Goal: Check status: Check status

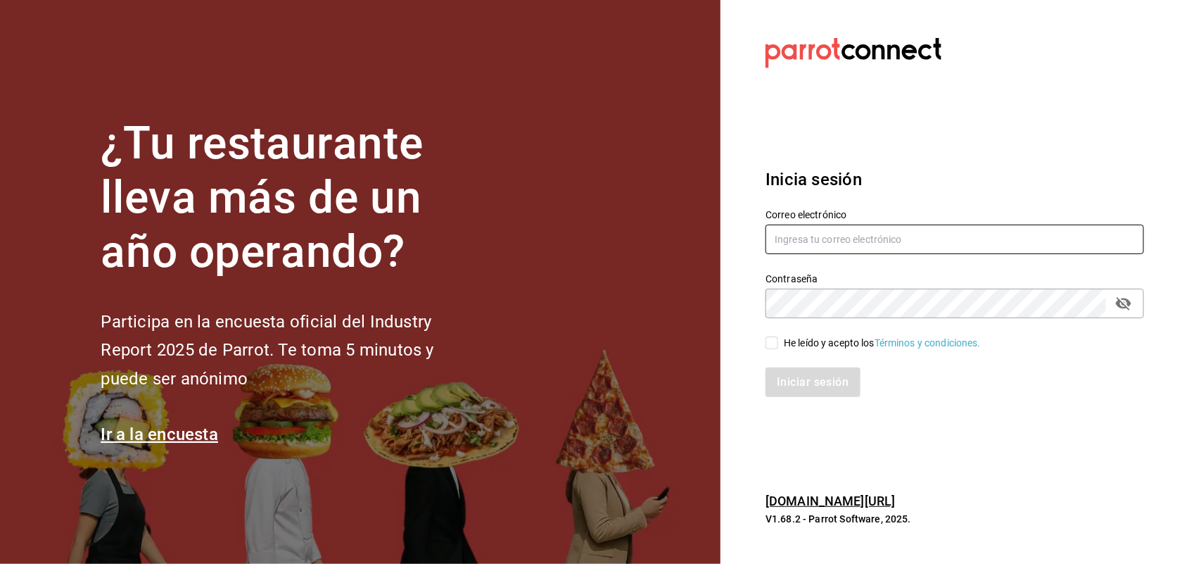
click at [859, 244] on input "text" at bounding box center [955, 240] width 379 height 30
type input "[PERSON_NAME][EMAIL_ADDRESS][DOMAIN_NAME]"
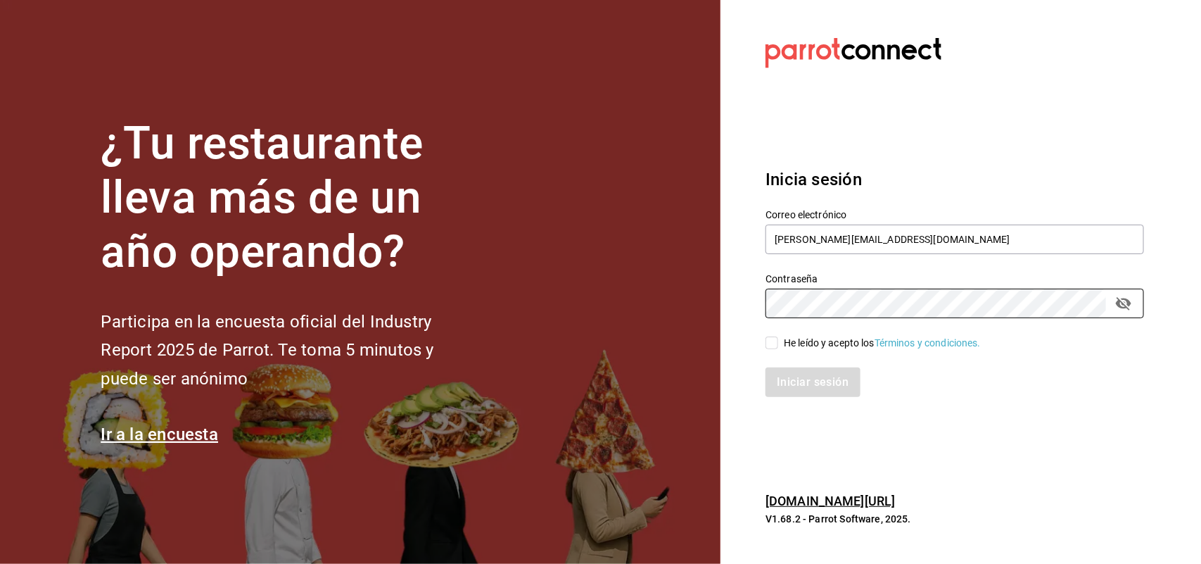
click at [771, 343] on input "He leído y acepto los Términos y condiciones." at bounding box center [772, 342] width 13 height 13
click at [772, 343] on input "He leído y acepto los Términos y condiciones." at bounding box center [772, 342] width 13 height 13
click at [771, 339] on input "He leído y acepto los Términos y condiciones." at bounding box center [772, 342] width 13 height 13
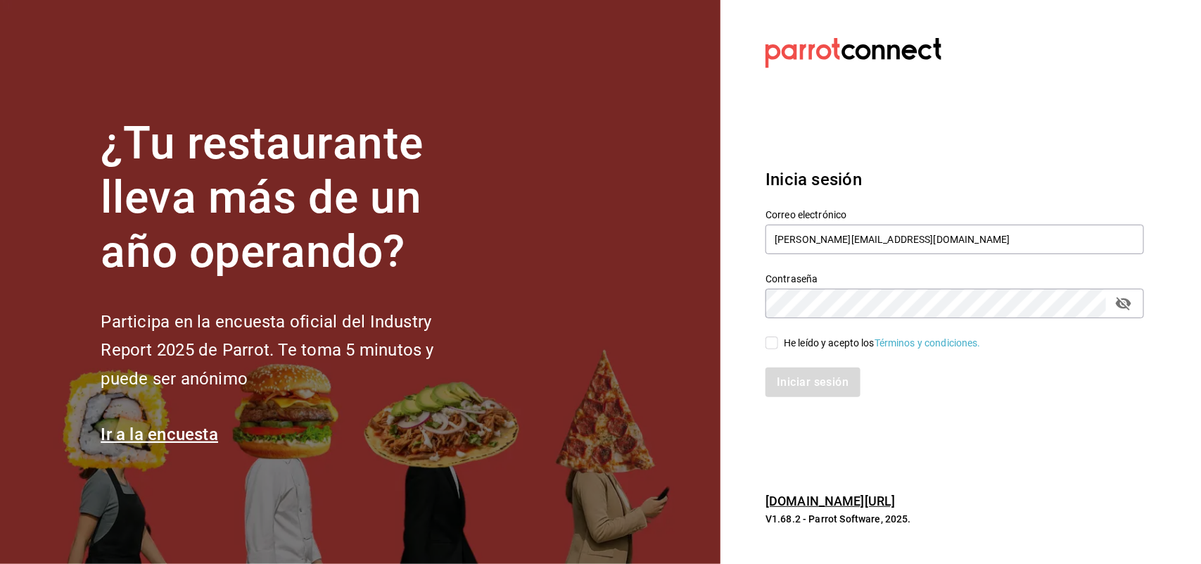
checkbox input "true"
click at [788, 372] on button "Iniciar sesión" at bounding box center [814, 382] width 96 height 30
click at [788, 372] on div "Iniciar sesión" at bounding box center [955, 382] width 379 height 30
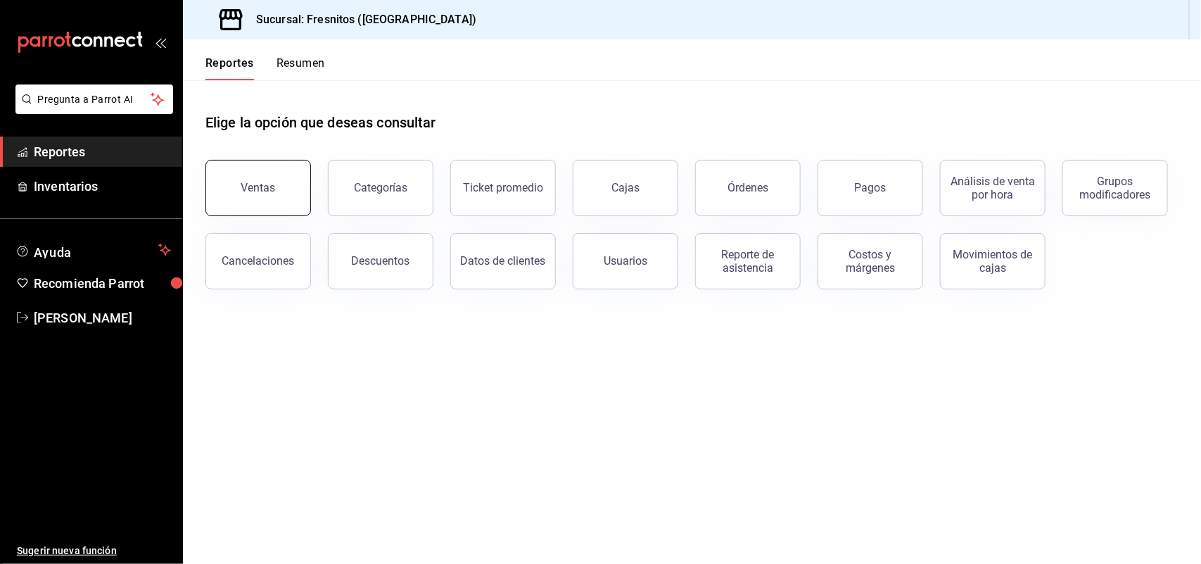
click at [222, 194] on button "Ventas" at bounding box center [259, 188] width 106 height 56
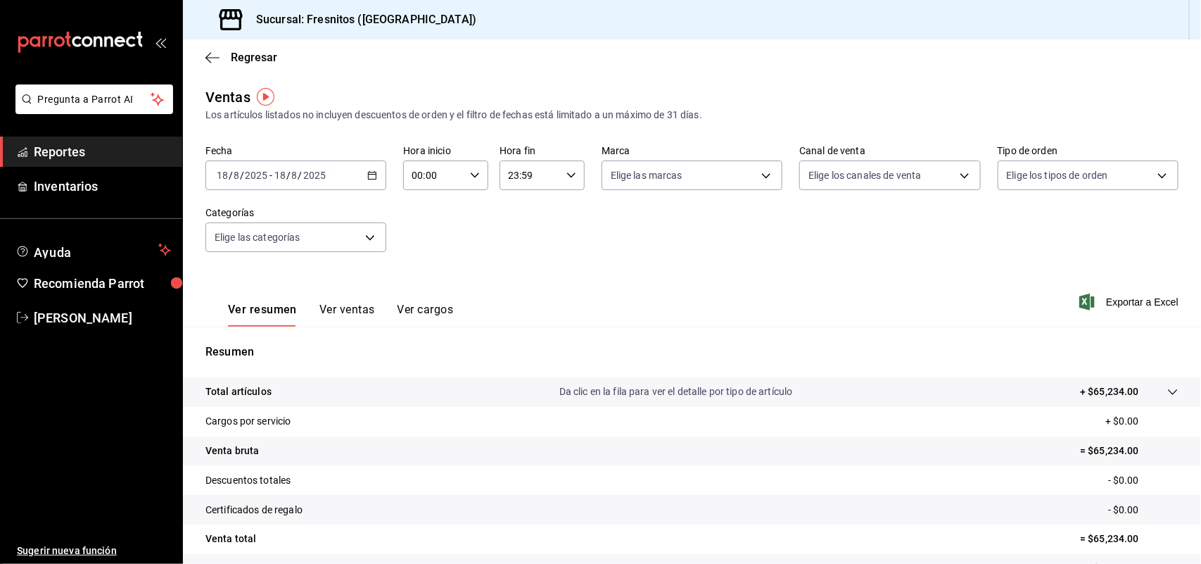
click at [835, 366] on div "Resumen Total artículos Da clic en la fila para ver el detalle por tipo de artí…" at bounding box center [692, 486] width 1018 height 286
click at [373, 171] on icon "button" at bounding box center [372, 175] width 10 height 10
click at [448, 261] on div "Fecha [DATE] [DATE] - [DATE] [DATE] [DATE] [DATE] Semana actual Mes actual Rang…" at bounding box center [692, 207] width 973 height 124
click at [366, 241] on body "Pregunta a Parrot AI Reportes Inventarios Ayuda Recomienda Parrot [PERSON_NAME]…" at bounding box center [600, 282] width 1201 height 564
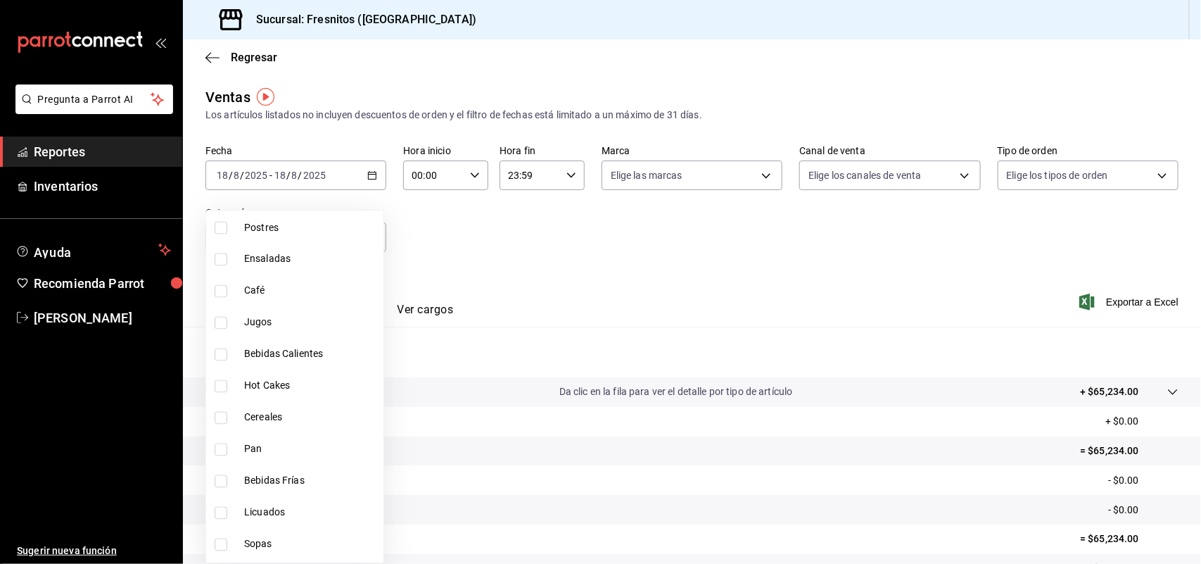
scroll to position [1232, 0]
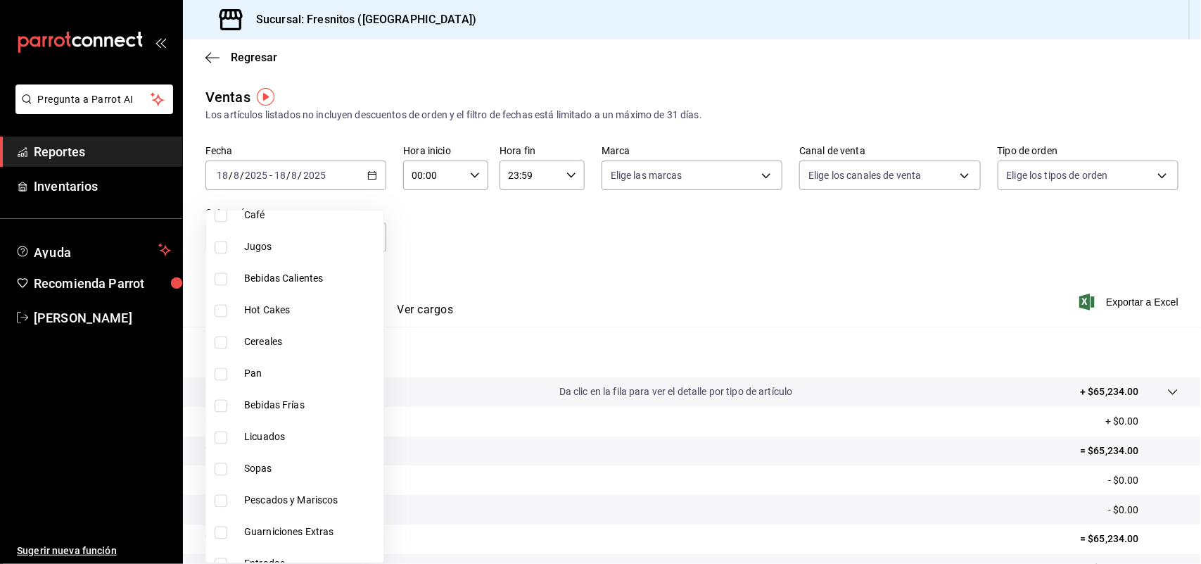
click at [222, 370] on input "checkbox" at bounding box center [221, 374] width 13 height 13
checkbox input "false"
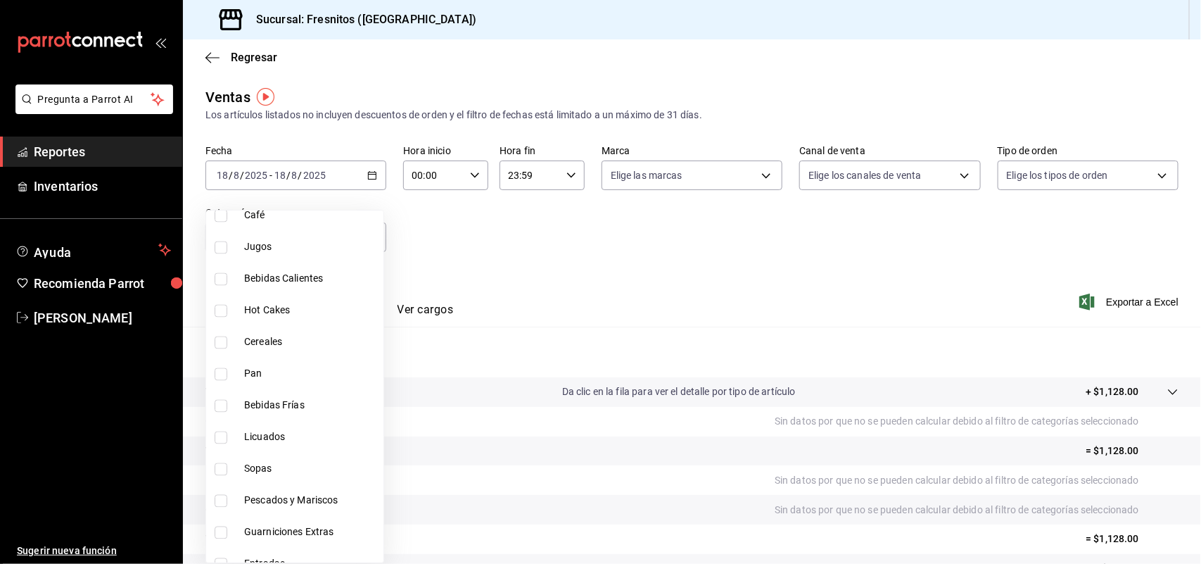
click at [218, 374] on input "checkbox" at bounding box center [221, 374] width 13 height 13
checkbox input "true"
type input "71867573-ed60-4665-b377-e64b506cca6c"
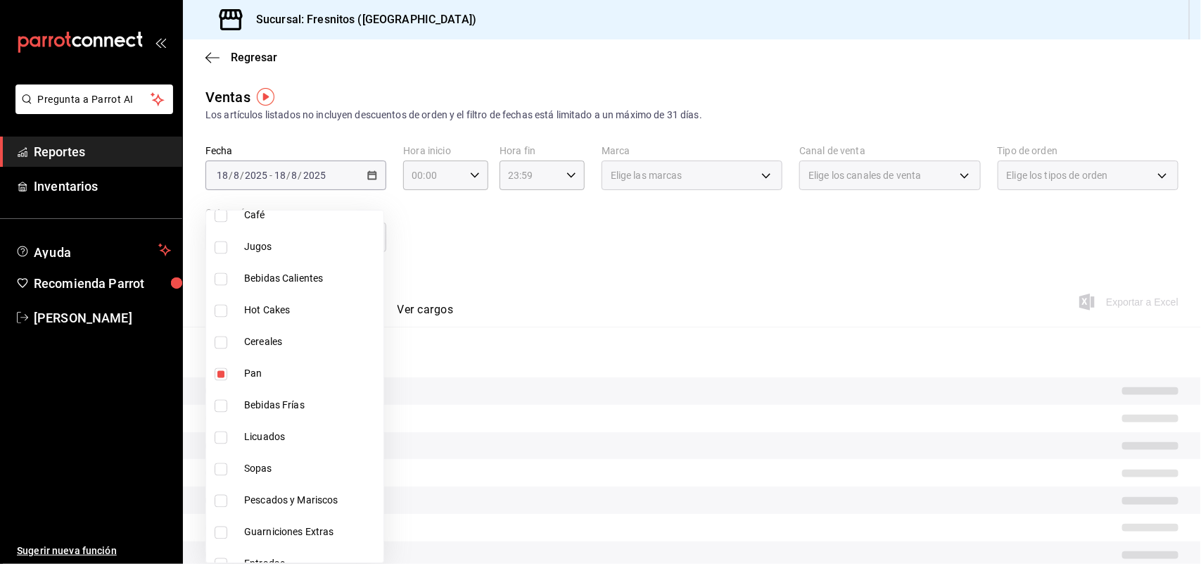
click at [421, 244] on div at bounding box center [600, 282] width 1201 height 564
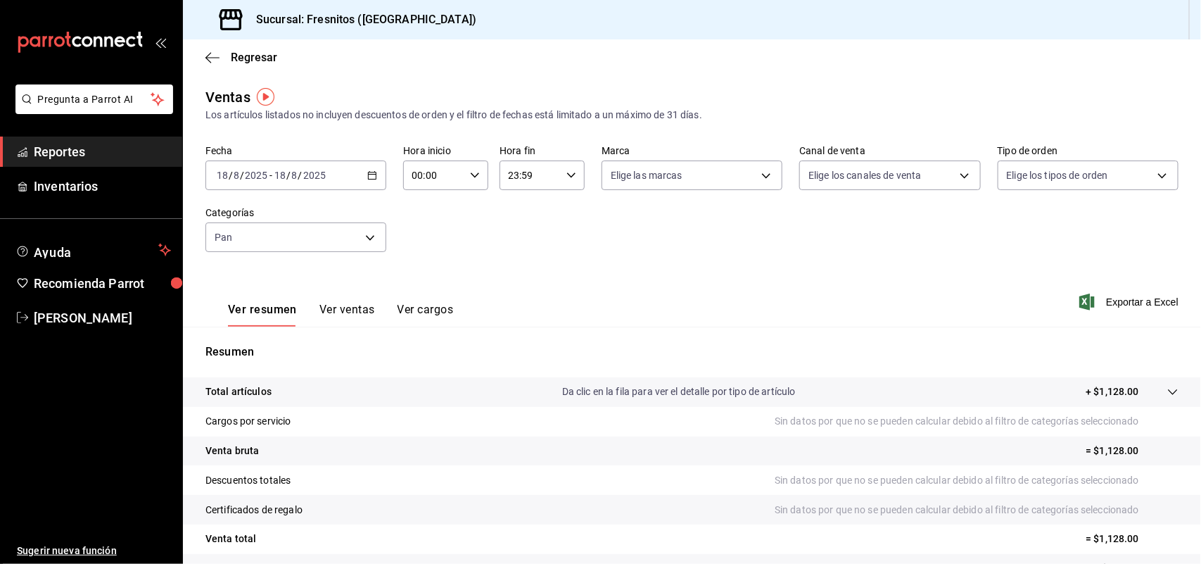
click at [346, 306] on button "Ver ventas" at bounding box center [348, 315] width 56 height 24
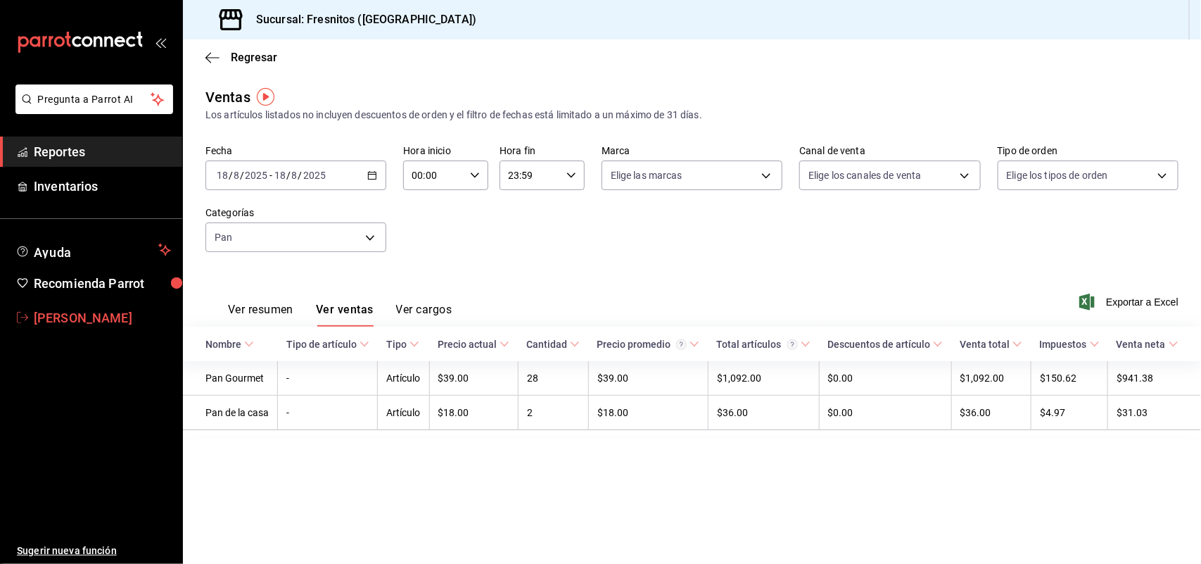
click at [76, 320] on span "[PERSON_NAME]" at bounding box center [102, 317] width 137 height 19
